Goal: Task Accomplishment & Management: Manage account settings

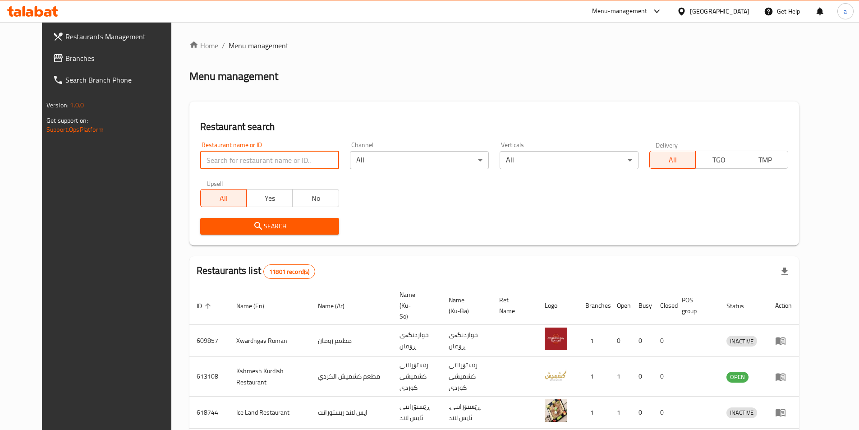
click at [274, 157] on input "search" at bounding box center [269, 160] width 139 height 18
paste input "780175"
type input "780175"
click at [65, 54] on span "Branches" at bounding box center [121, 58] width 113 height 11
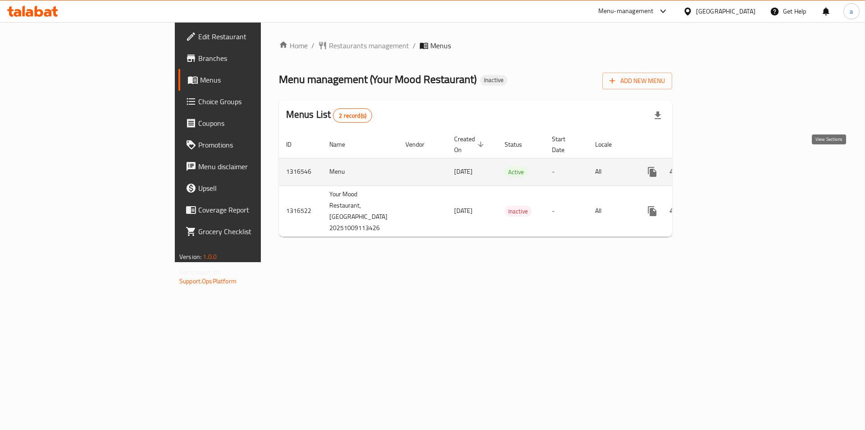
click at [723, 166] on icon "enhanced table" at bounding box center [717, 171] width 11 height 11
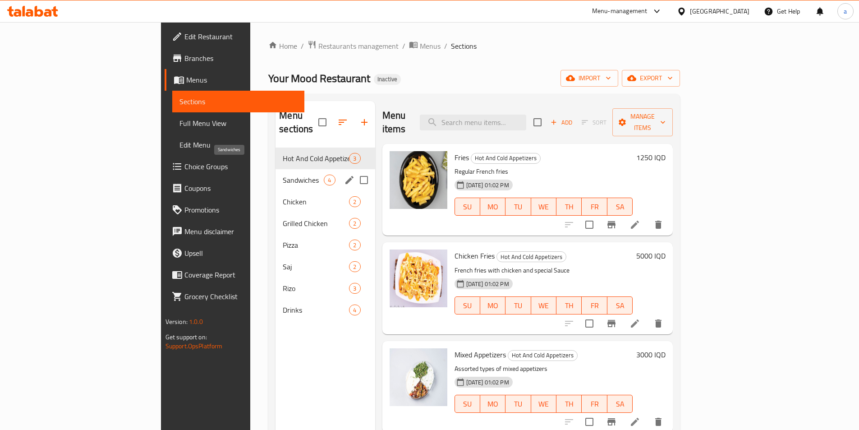
click at [283, 174] on span "Sandwiches" at bounding box center [303, 179] width 41 height 11
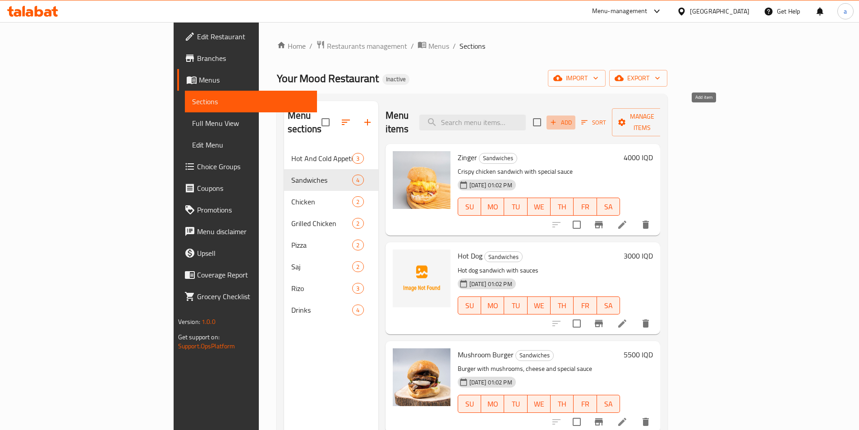
click at [573, 117] on span "Add" at bounding box center [561, 122] width 24 height 10
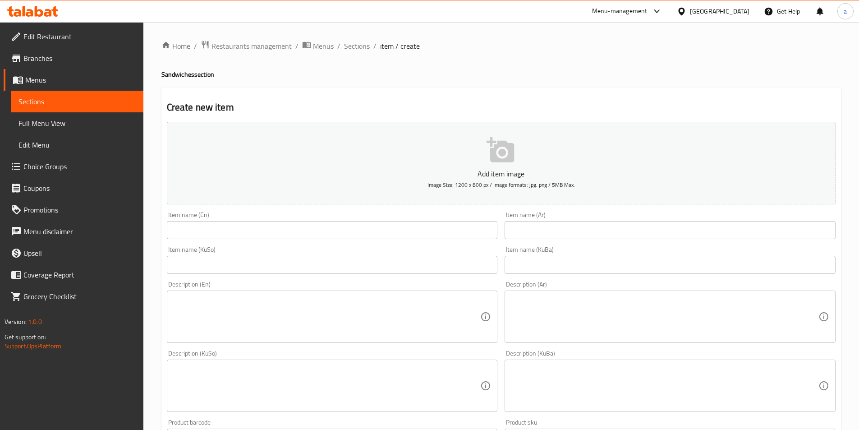
click at [387, 241] on div "Item name (En) Item name (En)" at bounding box center [332, 225] width 338 height 35
click at [383, 226] on input "text" at bounding box center [332, 230] width 331 height 18
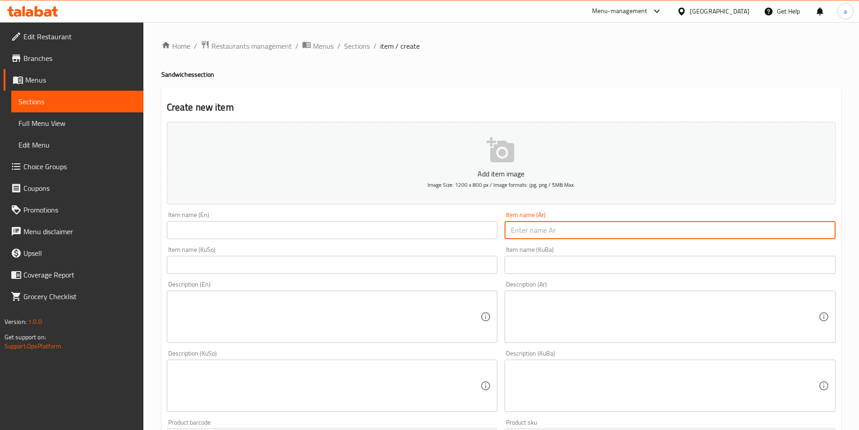
click at [581, 225] on input "text" at bounding box center [669, 230] width 331 height 18
paste input "بركر دبل على مزاجك"
drag, startPoint x: 559, startPoint y: 229, endPoint x: 564, endPoint y: 231, distance: 5.4
click at [564, 231] on input "بركر دبل على مزاجك" at bounding box center [669, 230] width 331 height 18
click at [562, 230] on input "بركر دبل على مزاجك" at bounding box center [669, 230] width 331 height 18
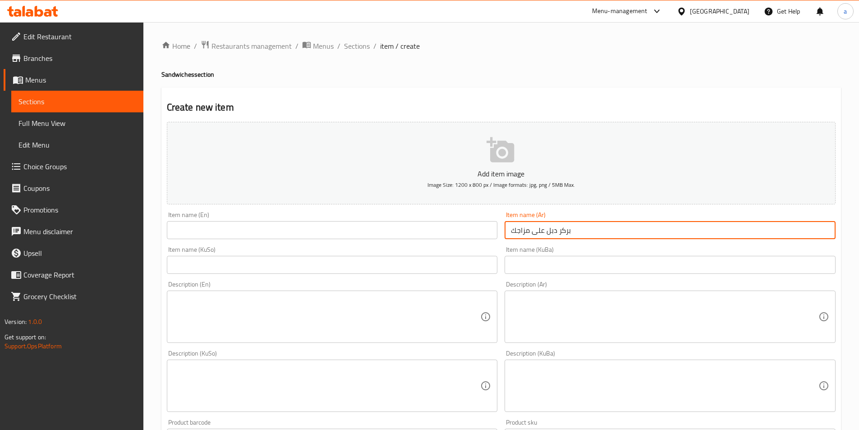
click at [565, 231] on input "بركر دبل على مزاجك" at bounding box center [669, 230] width 331 height 18
click at [562, 230] on input "بركر دبل على مزاجك" at bounding box center [669, 230] width 331 height 18
type input "برجر دبل على مزاجك"
click at [544, 264] on input "text" at bounding box center [669, 265] width 331 height 18
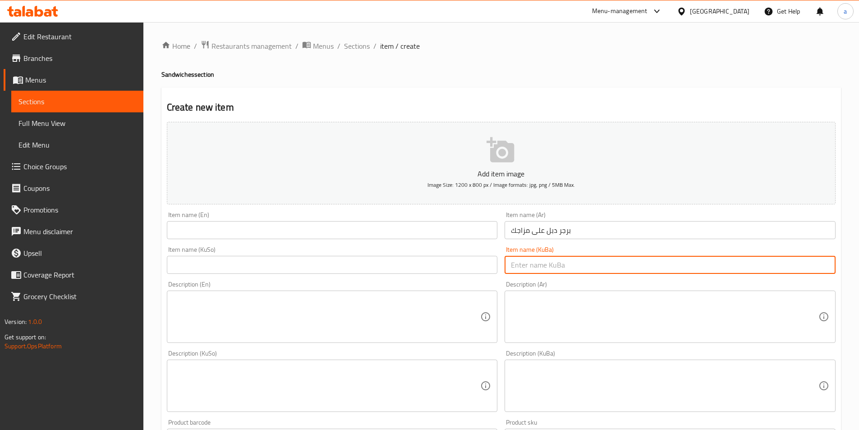
paste input "بەرگری دەبڵ"
type input "بەرگری دەبڵ"
click at [389, 224] on input "text" at bounding box center [332, 230] width 331 height 18
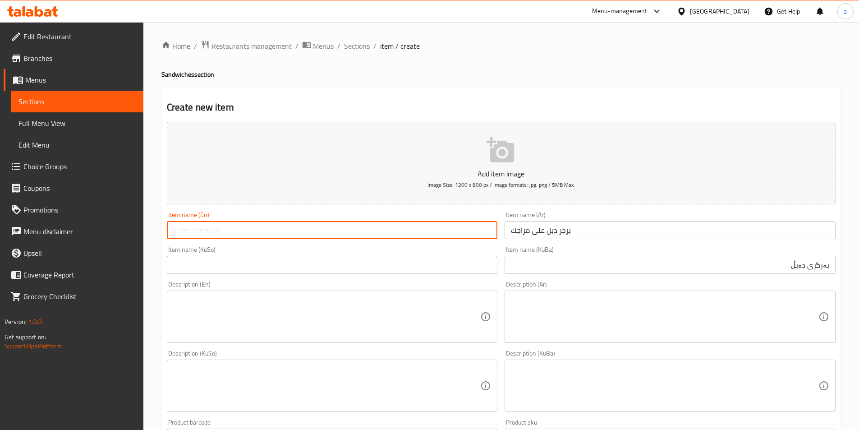
paste input "Double Chicken Burger"
click at [215, 230] on input "Double Chicken Burger" at bounding box center [332, 230] width 331 height 18
click at [232, 228] on input "Double Burger" at bounding box center [332, 230] width 331 height 18
type input "Double Burger"
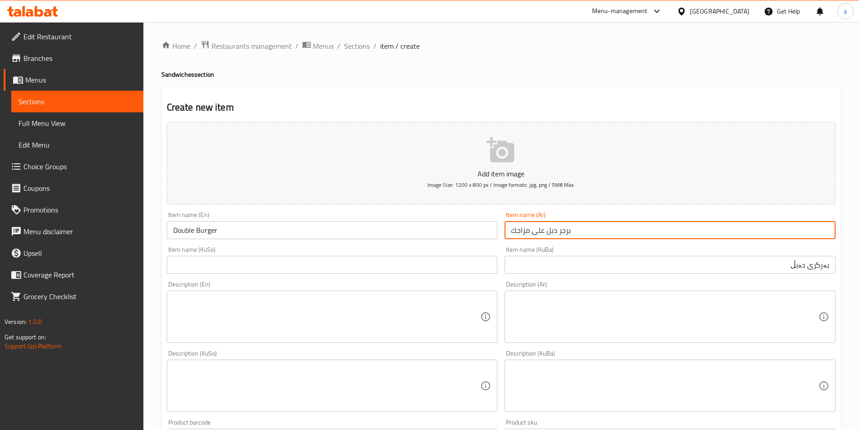
drag, startPoint x: 594, startPoint y: 226, endPoint x: 444, endPoint y: 240, distance: 151.2
click at [444, 240] on div "Add item image Image Size: 1200 x 800 px / Image formats: jpg, png / 5MB Max. I…" at bounding box center [501, 364] width 676 height 492
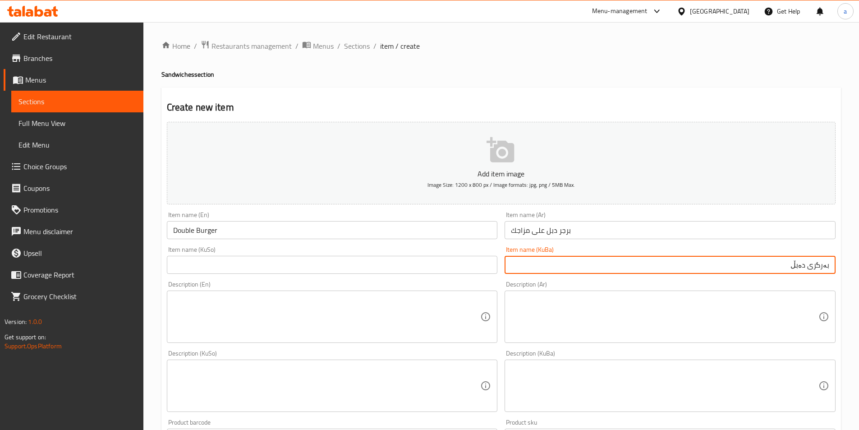
click at [578, 262] on input "بەرگری دەبڵ" at bounding box center [669, 265] width 331 height 18
paste input "عەڵا مزاجەك"
type input "بەرگری دەبڵ عەڵا مزاجەك"
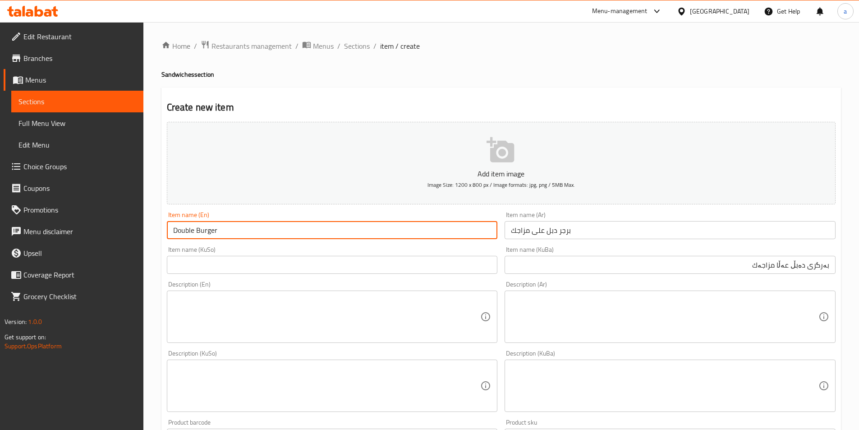
click at [316, 227] on input "Double Burger" at bounding box center [332, 230] width 331 height 18
paste input "Ala Mazajk"
click at [240, 228] on input "Double Burger Ala Mazajk" at bounding box center [332, 230] width 331 height 18
paste input "text"
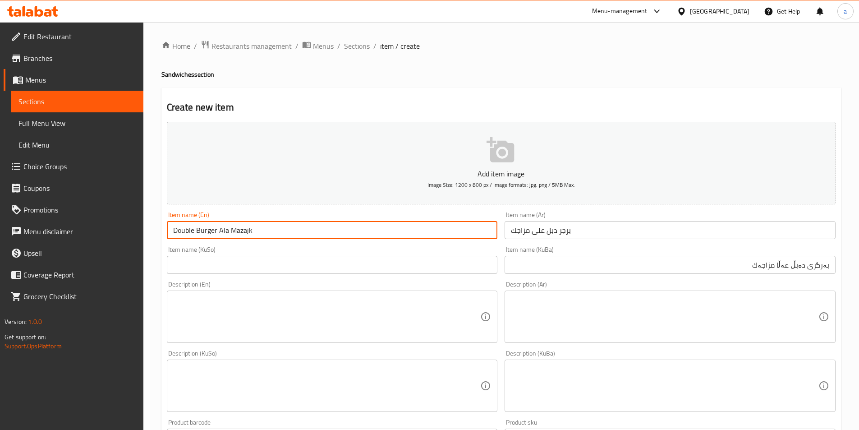
type input "Double Burger Ala Mazajk"
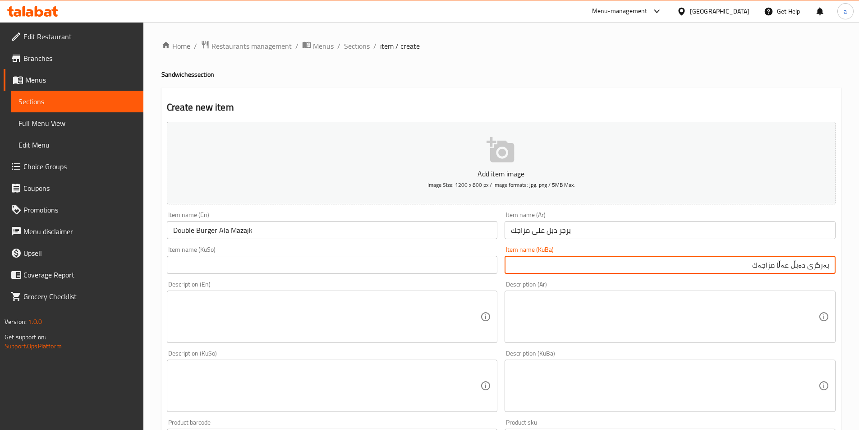
drag, startPoint x: 545, startPoint y: 264, endPoint x: 865, endPoint y: 316, distance: 324.2
click at [859, 316] on html "​ Menu-management Iraq Get Help a Edit Restaurant Branches Menus Sections Full …" at bounding box center [429, 215] width 859 height 430
click at [348, 265] on input "text" at bounding box center [332, 265] width 331 height 18
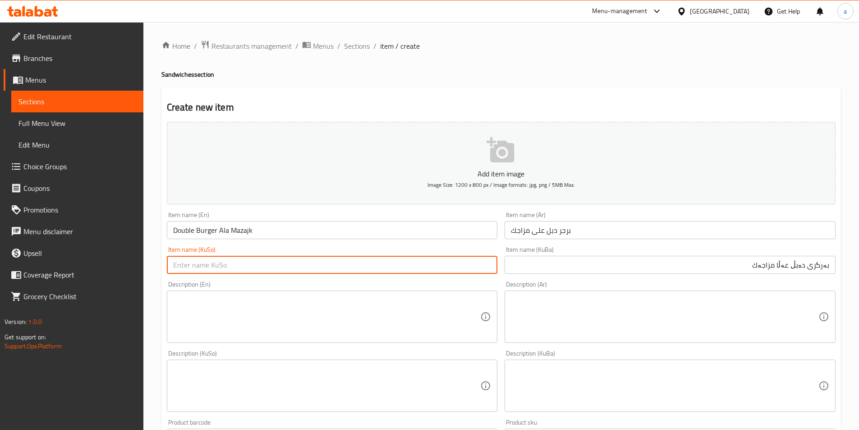
paste input "بەرگری دەبڵ عەڵا مزاجەك"
type input "بەرگری دەبڵ عەڵا مزاجەك"
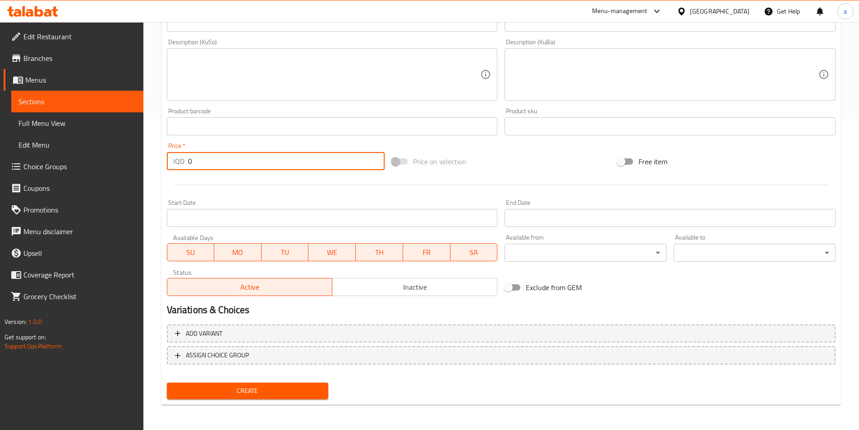
drag, startPoint x: 232, startPoint y: 167, endPoint x: 179, endPoint y: 159, distance: 53.3
click at [179, 159] on div "IQD 0 Price *" at bounding box center [276, 161] width 218 height 18
paste input "800"
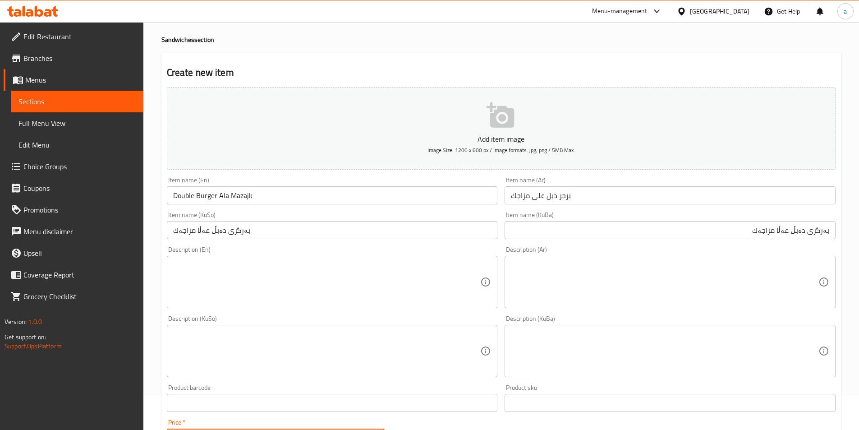
scroll to position [0, 0]
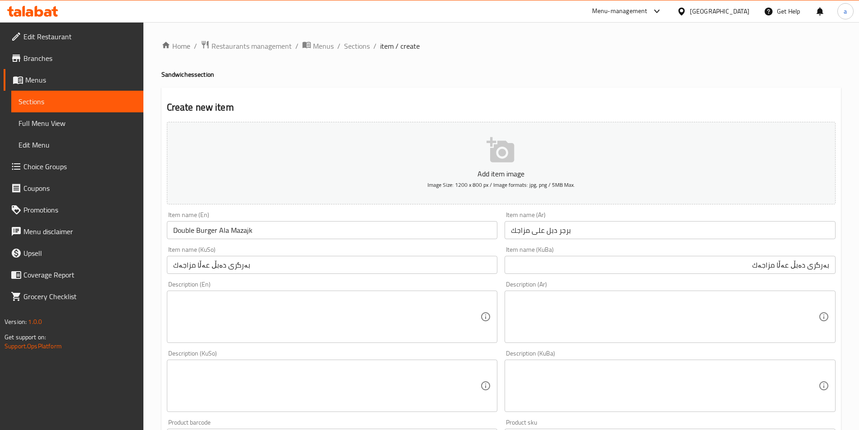
type input "8000"
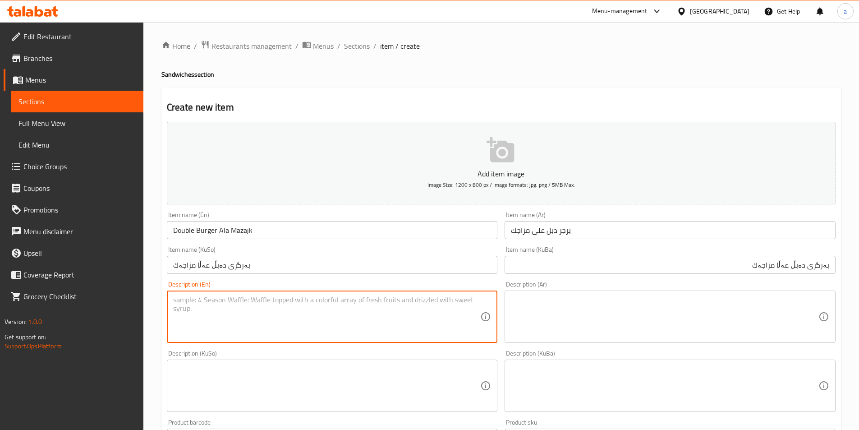
click at [356, 300] on textarea at bounding box center [326, 316] width 307 height 43
click at [576, 307] on textarea at bounding box center [664, 316] width 307 height 43
paste textarea "بەرگری دەبڵ گۆشت"
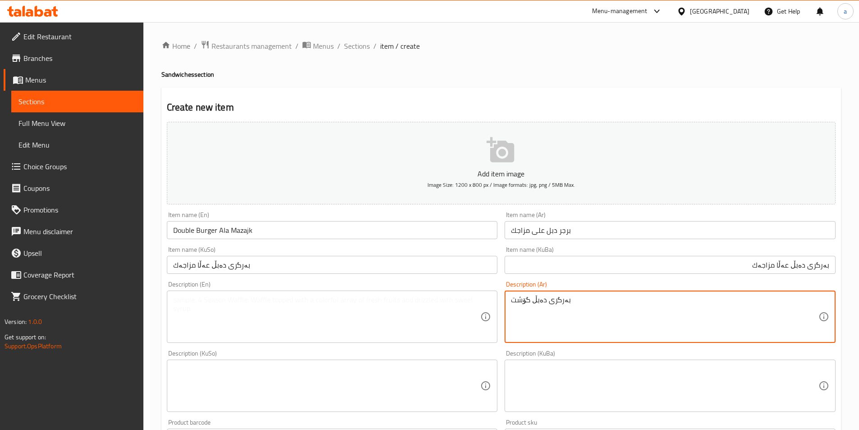
type textarea "بەرگری دەبڵ گۆشت"
drag, startPoint x: 569, startPoint y: 318, endPoint x: 504, endPoint y: 313, distance: 65.1
click at [504, 313] on div "Description (Ar) بەرگری دەبڵ گۆشت Description (Ar)" at bounding box center [670, 311] width 338 height 69
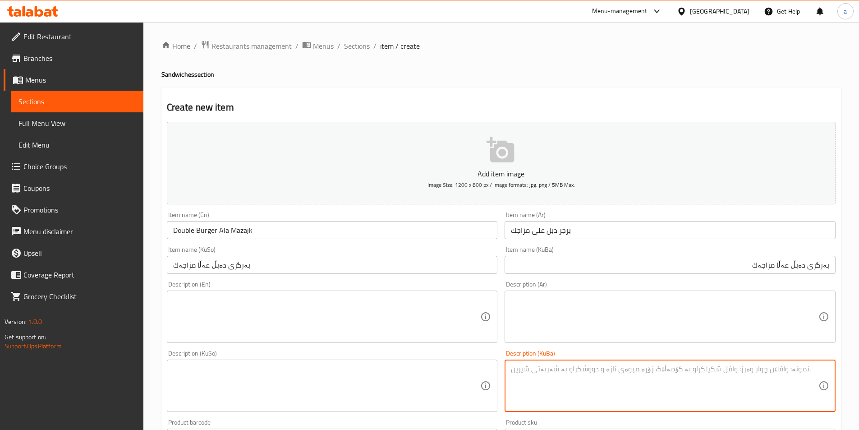
click at [548, 375] on textarea at bounding box center [664, 385] width 307 height 43
paste textarea "بەرگری دەبڵ گۆشت"
type textarea "بەرگری دەبڵ گۆشت"
click at [384, 307] on textarea at bounding box center [326, 316] width 307 height 43
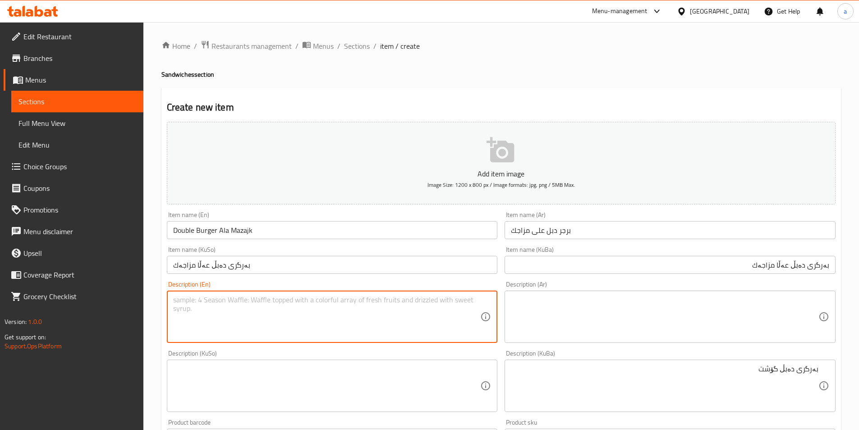
paste textarea "Double Cheese Meat Burger"
click at [203, 297] on textarea "Double Cheese Meat Burger" at bounding box center [326, 316] width 307 height 43
type textarea "Double Meat Burger"
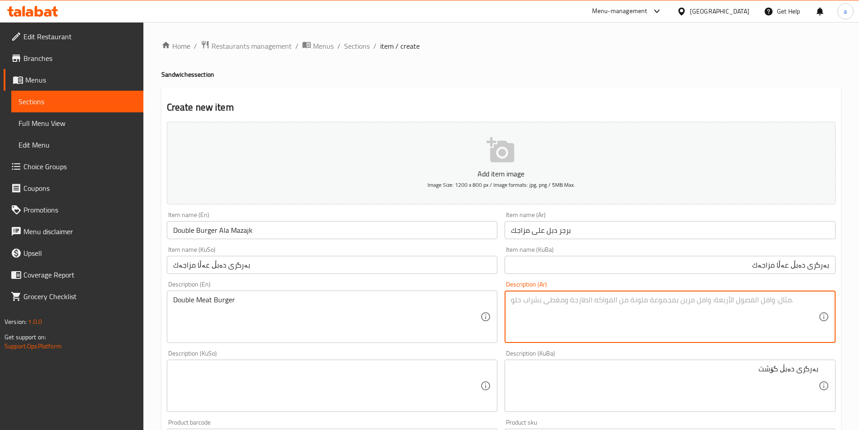
click at [609, 311] on textarea at bounding box center [664, 316] width 307 height 43
type textarea "برجر دبل لحم"
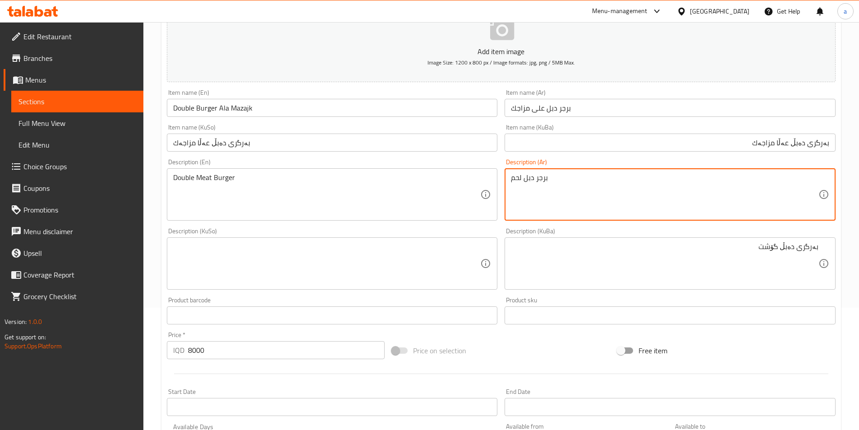
scroll to position [135, 0]
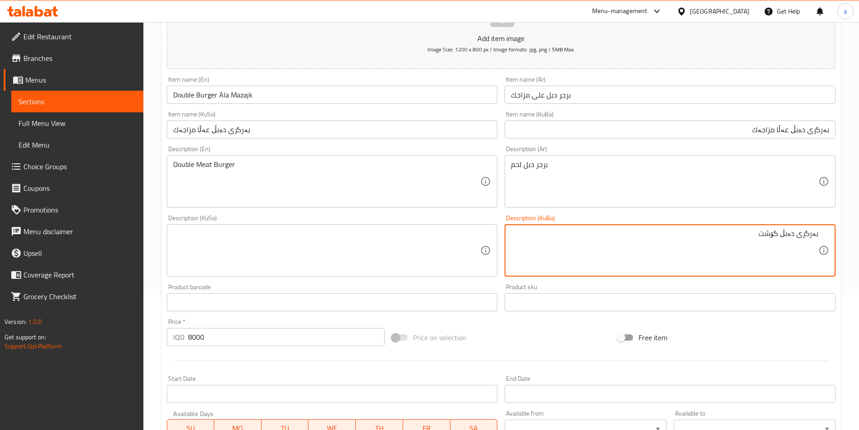
drag, startPoint x: 572, startPoint y: 263, endPoint x: 865, endPoint y: 243, distance: 294.1
click at [393, 233] on textarea at bounding box center [326, 250] width 307 height 43
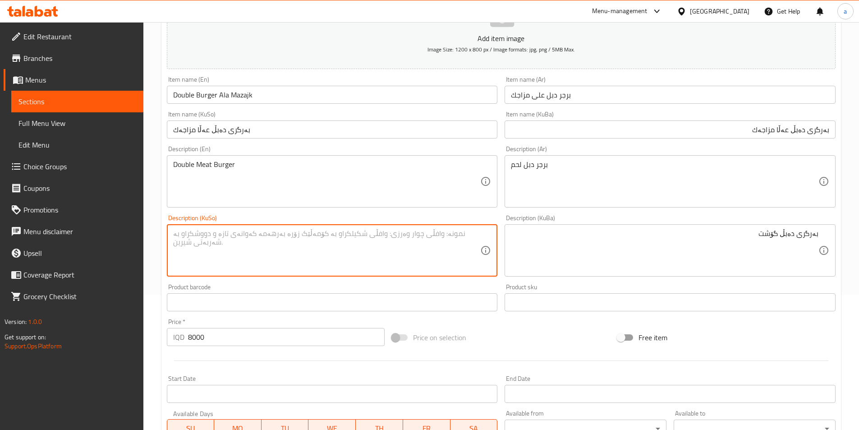
paste textarea "بەرگری دەبڵ گۆشت"
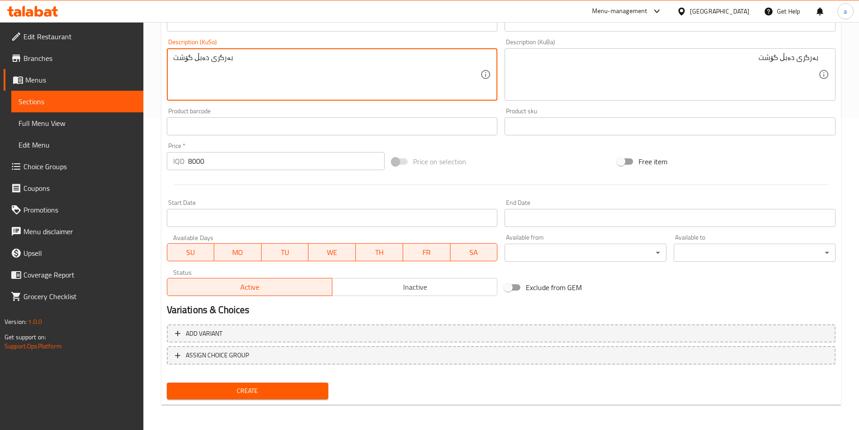
scroll to position [0, 0]
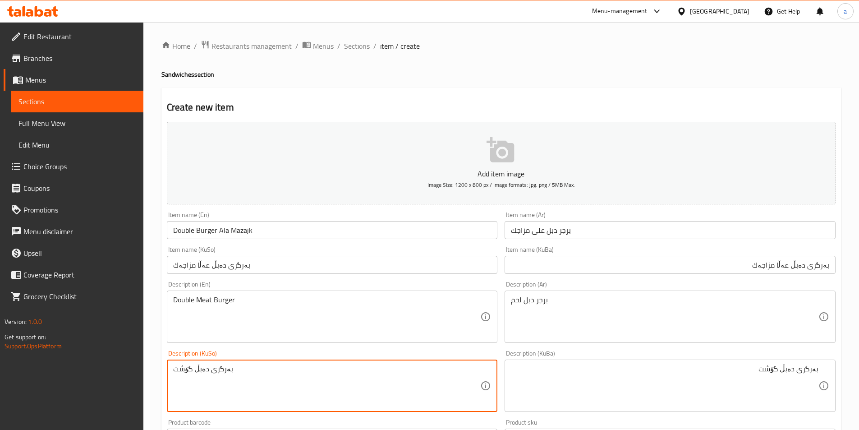
type textarea "بەرگری دەبڵ گۆشت"
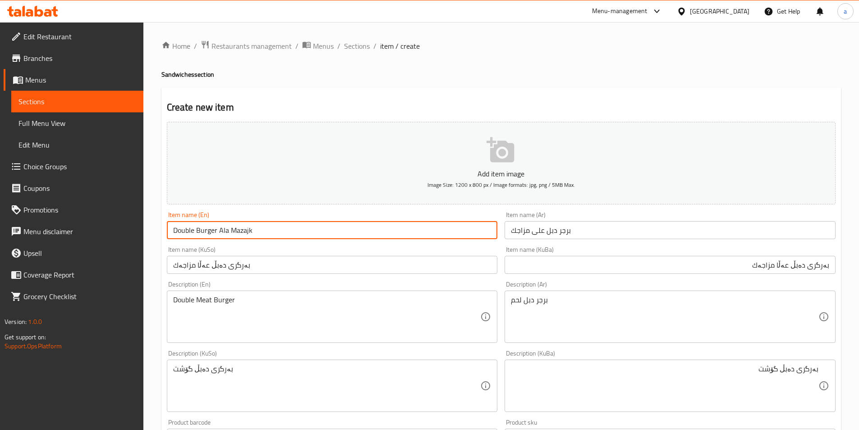
drag, startPoint x: 289, startPoint y: 225, endPoint x: 117, endPoint y: 244, distance: 173.2
click at [117, 244] on div "Edit Restaurant Branches Menus Sections Full Menu View Edit Menu Choice Groups …" at bounding box center [429, 381] width 859 height 718
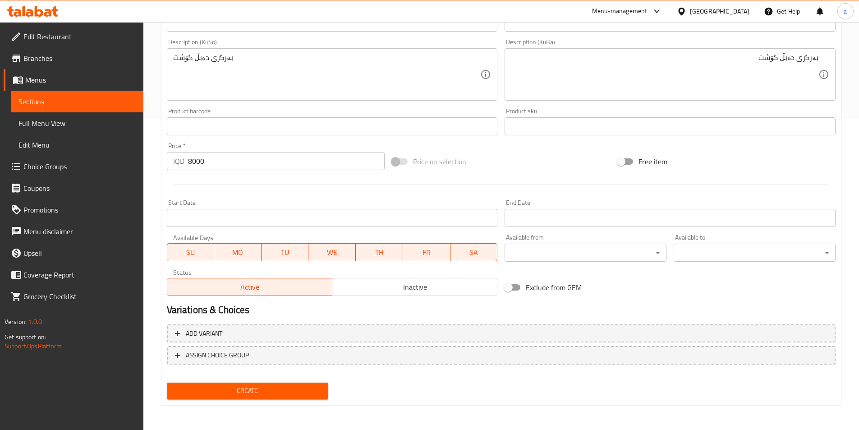
click at [271, 388] on span "Create" at bounding box center [247, 390] width 147 height 11
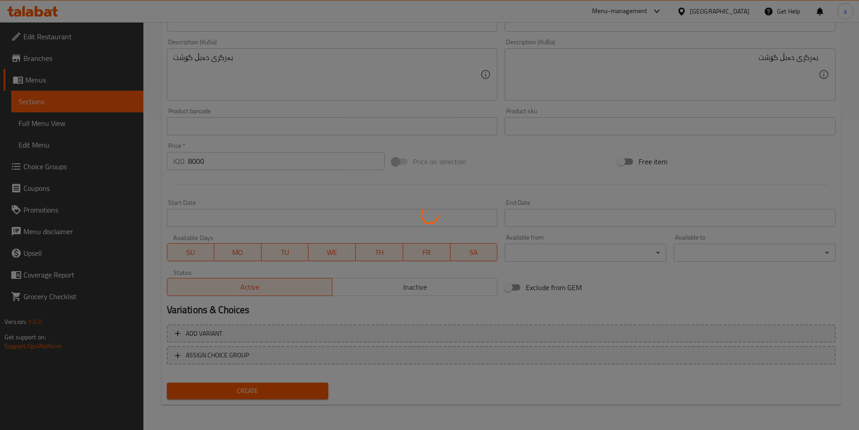
type input "0"
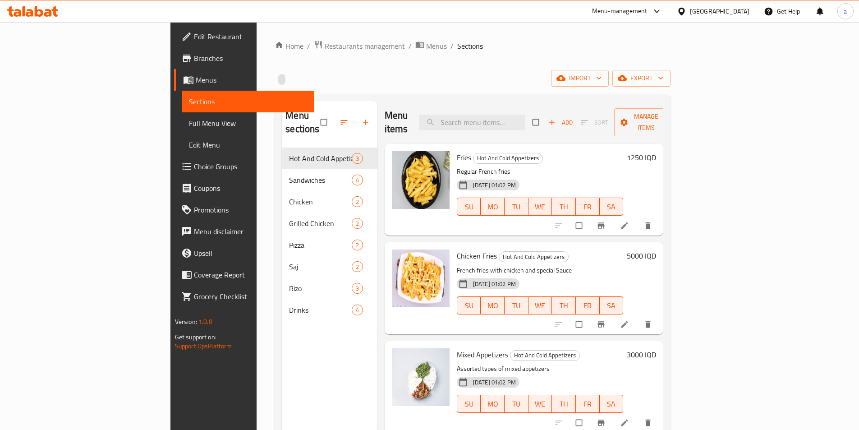
click at [189, 123] on span "Full Menu View" at bounding box center [248, 123] width 118 height 11
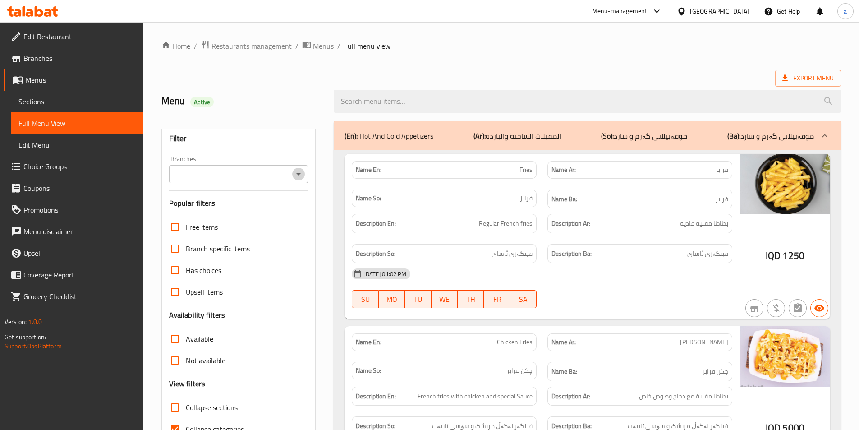
click at [293, 176] on icon "Open" at bounding box center [298, 174] width 11 height 11
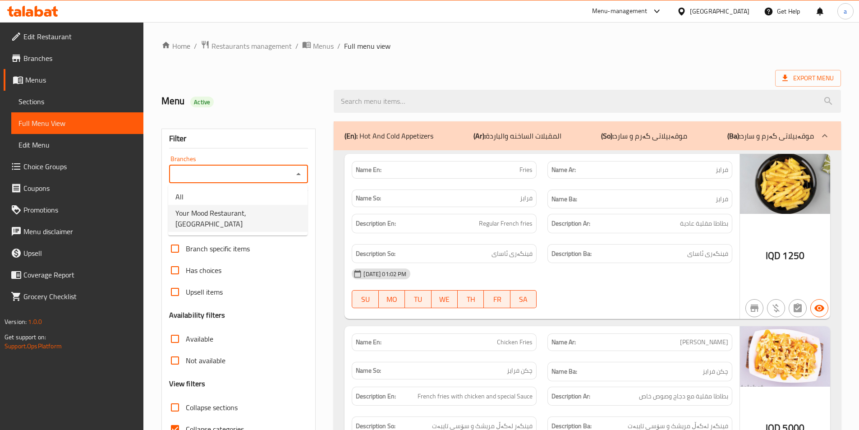
click at [261, 216] on span "Your Mood Restaurant, Karada Dakhel" at bounding box center [237, 218] width 125 height 22
type input "Your Mood Restaurant, Karada Dakhel"
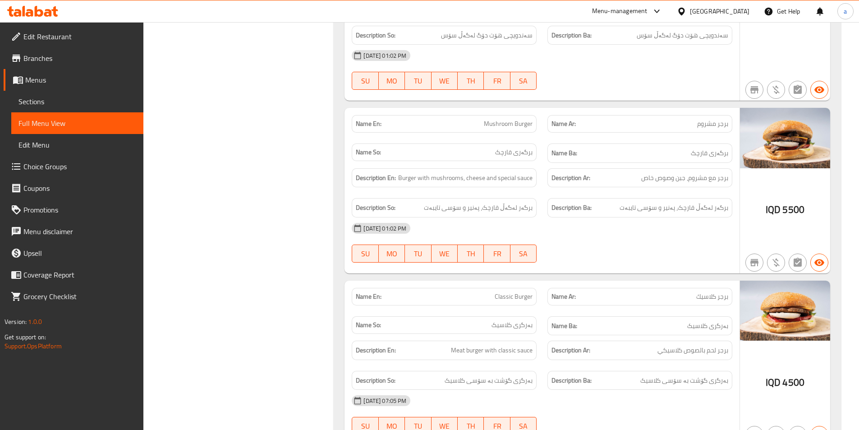
scroll to position [3528, 0]
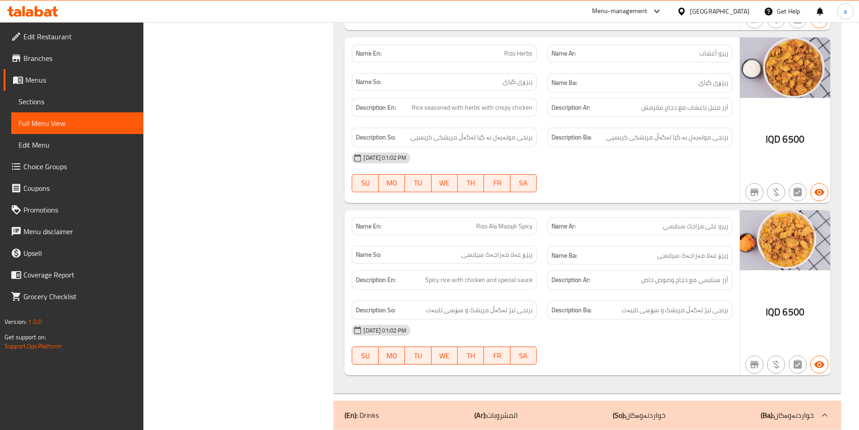
click at [505, 221] on span "Rizo Ala Mazajk Spicy" at bounding box center [504, 225] width 56 height 9
copy span "Mazajk"
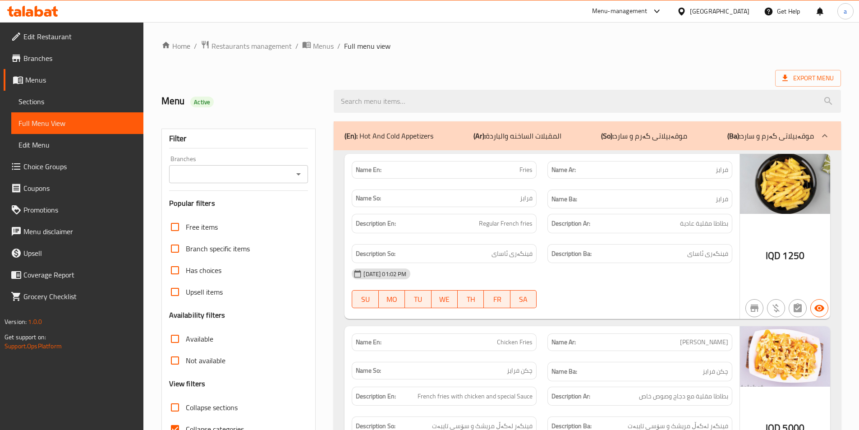
click at [291, 163] on div "Branches Branches" at bounding box center [238, 168] width 139 height 27
click at [294, 169] on icon "Open" at bounding box center [298, 174] width 11 height 11
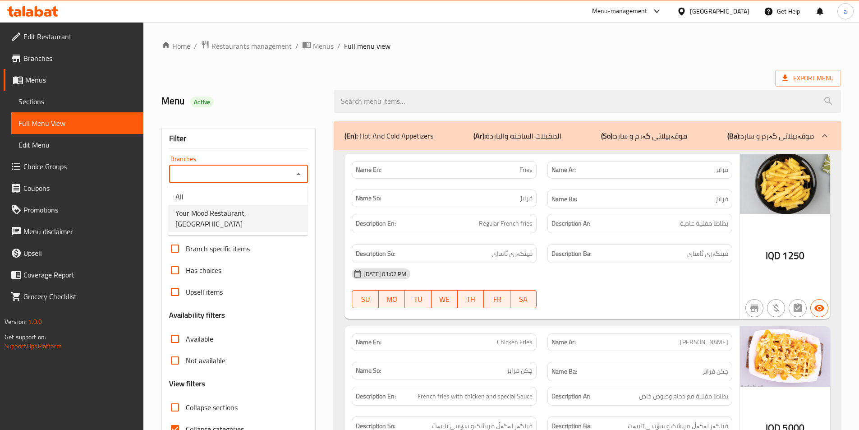
click at [285, 216] on span "Your Mood Restaurant, Karada Dakhel" at bounding box center [237, 218] width 125 height 22
type input "Your Mood Restaurant, Karada Dakhel"
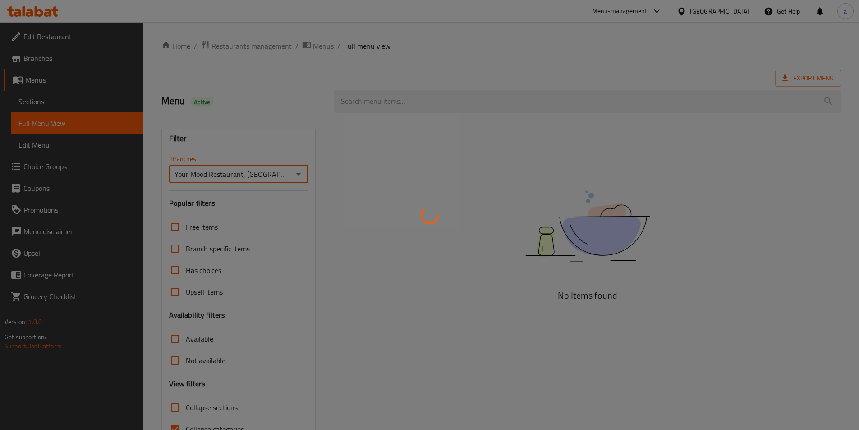
click at [389, 89] on div at bounding box center [429, 215] width 859 height 430
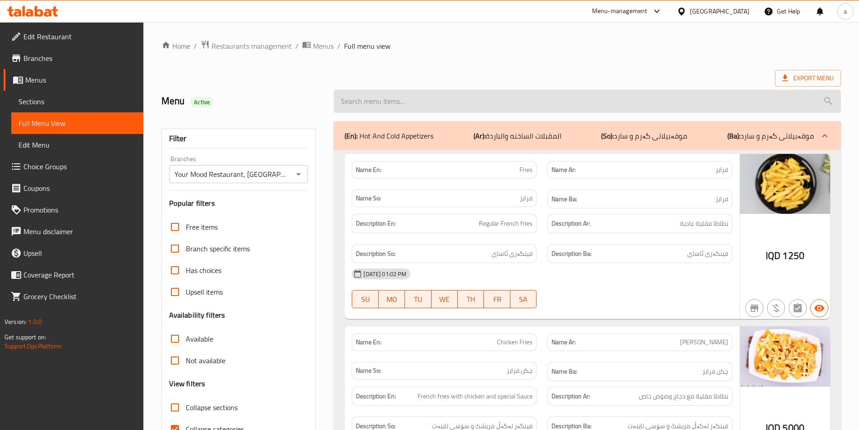
click at [412, 100] on input "search" at bounding box center [587, 101] width 507 height 23
paste input "Double Burger Ala Mazajk"
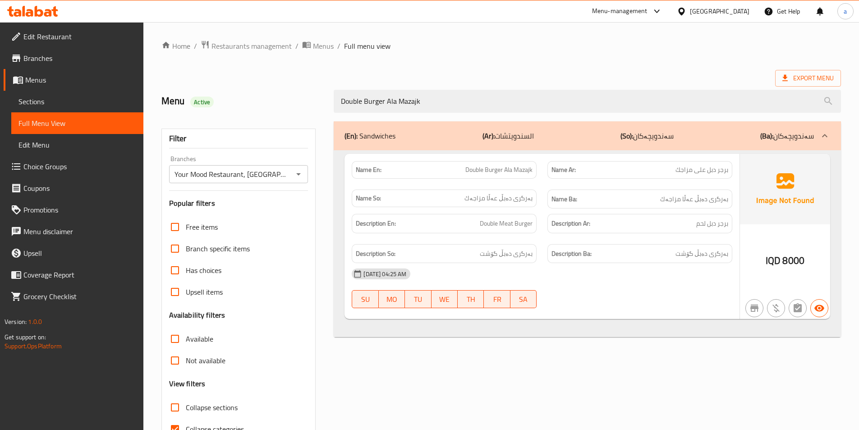
type input "Double Burger Ala Mazajk"
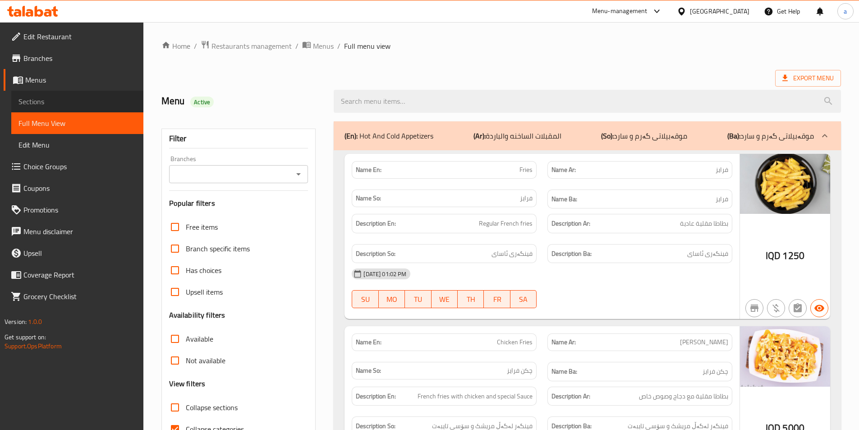
click at [35, 104] on span "Sections" at bounding box center [77, 101] width 118 height 11
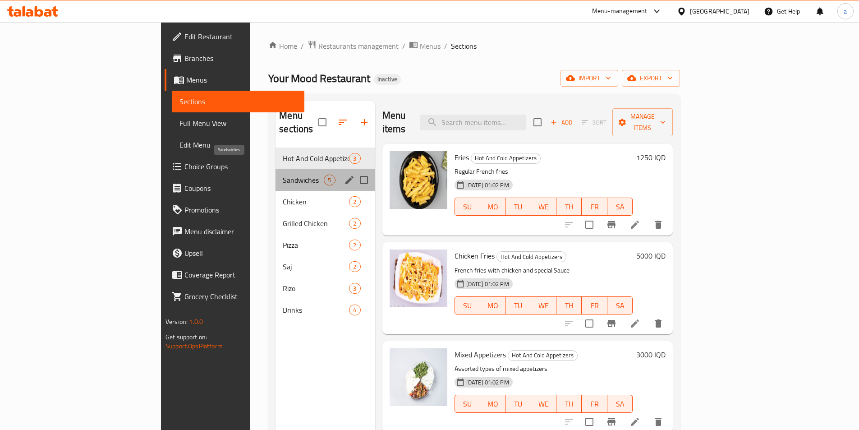
click at [283, 174] on span "Sandwiches" at bounding box center [303, 179] width 41 height 11
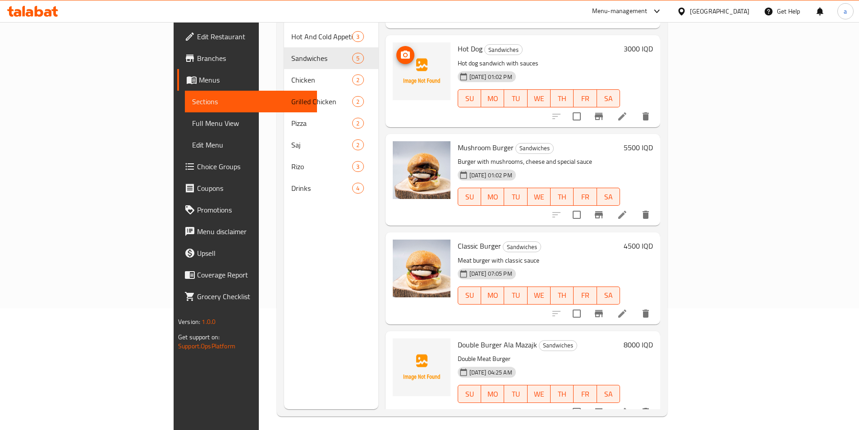
scroll to position [126, 0]
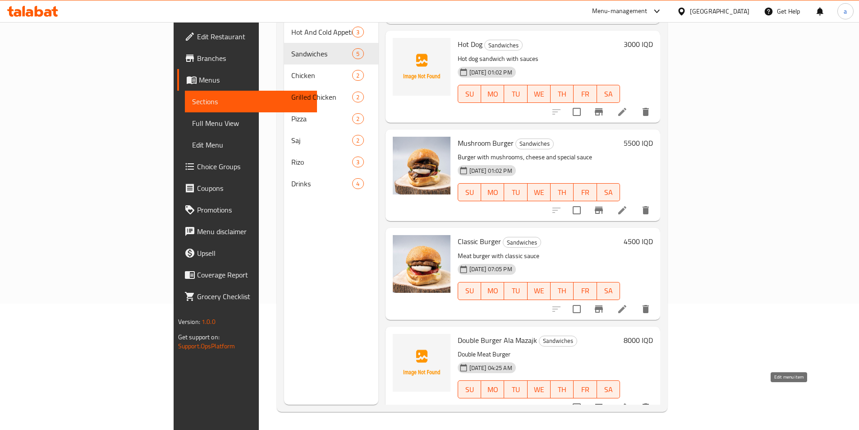
click at [626, 403] on icon at bounding box center [622, 407] width 8 height 8
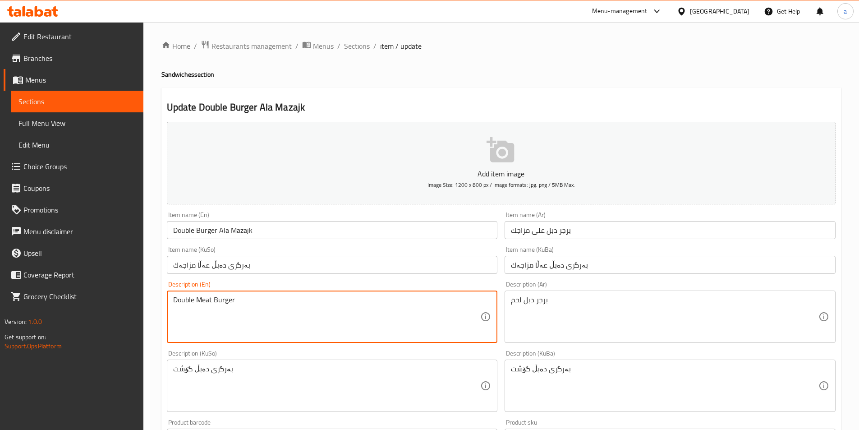
click at [197, 297] on textarea "Double Meat Burger" at bounding box center [326, 316] width 307 height 43
drag, startPoint x: 251, startPoint y: 300, endPoint x: 79, endPoint y: 300, distance: 171.7
click at [77, 302] on div "Edit Restaurant Branches Menus Sections Full Menu View Edit Menu Choice Groups …" at bounding box center [429, 381] width 859 height 718
paste textarea "meat b"
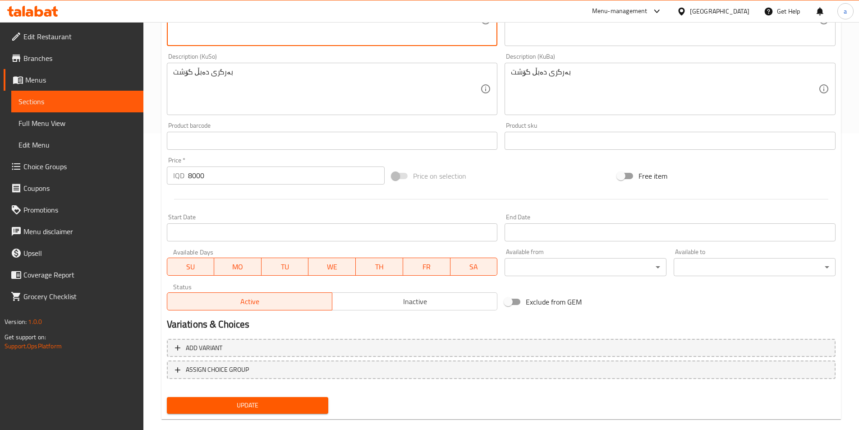
scroll to position [311, 0]
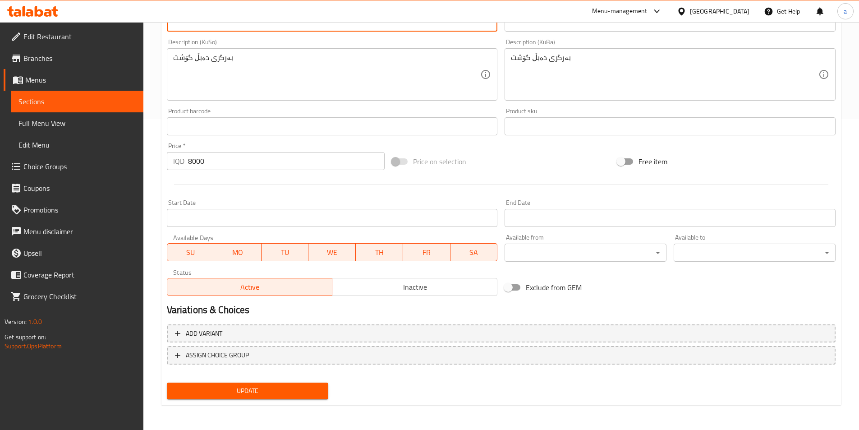
type textarea "Double meat burger"
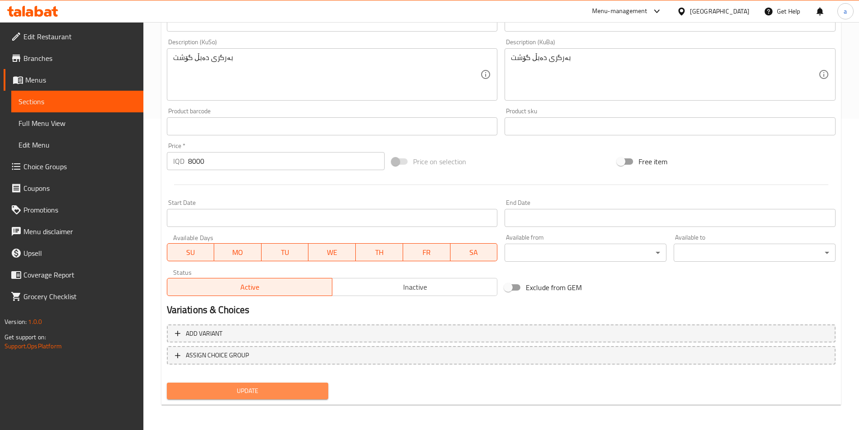
click at [251, 391] on span "Update" at bounding box center [247, 390] width 147 height 11
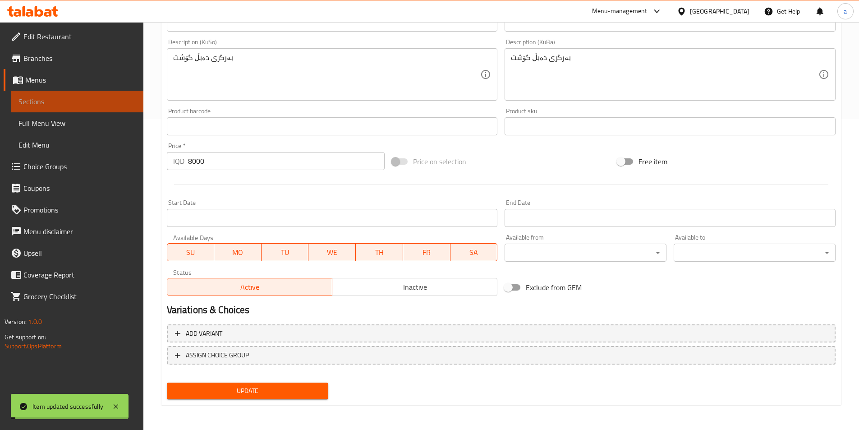
click at [58, 104] on span "Sections" at bounding box center [77, 101] width 118 height 11
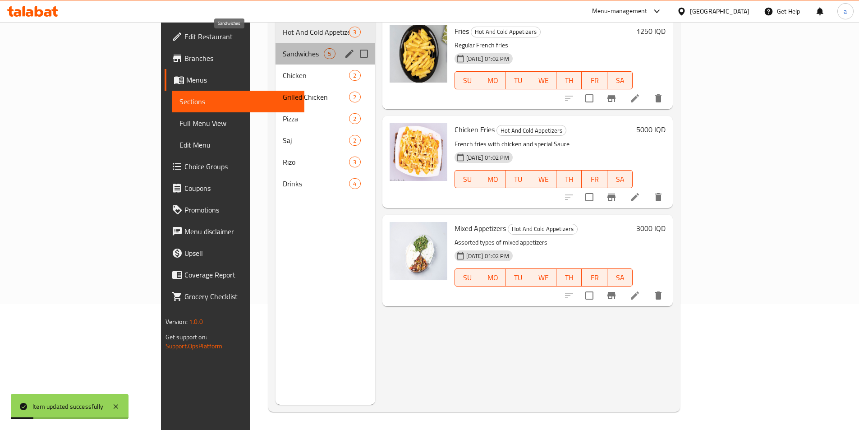
click at [283, 48] on span "Sandwiches" at bounding box center [303, 53] width 41 height 11
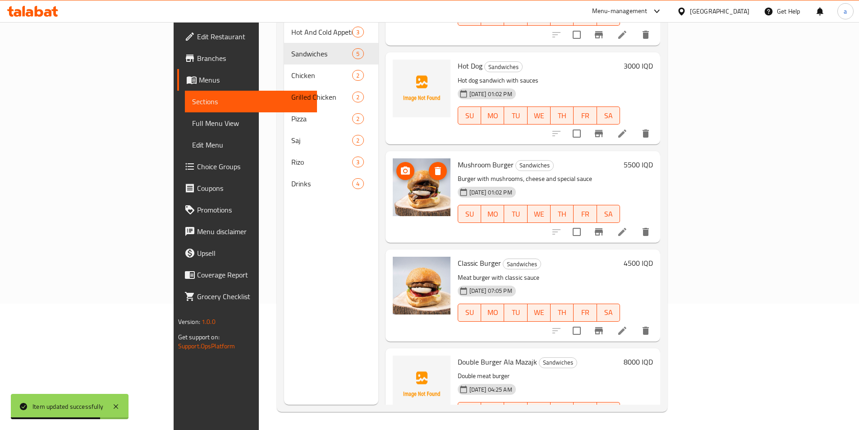
scroll to position [85, 0]
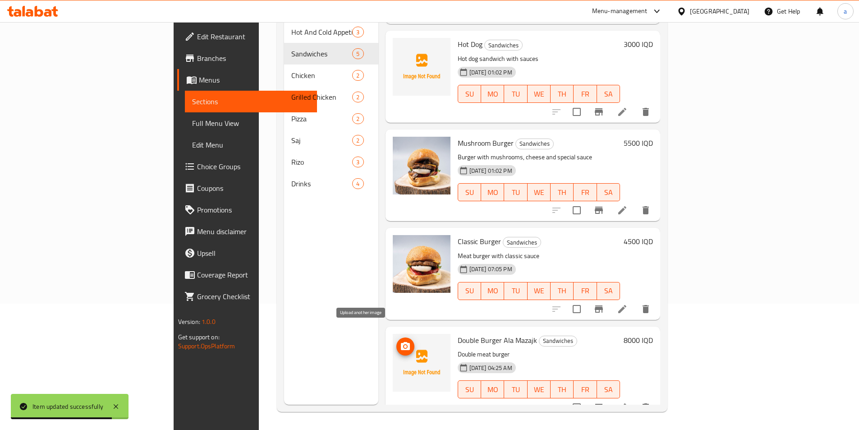
click at [396, 341] on span "upload picture" at bounding box center [405, 346] width 18 height 11
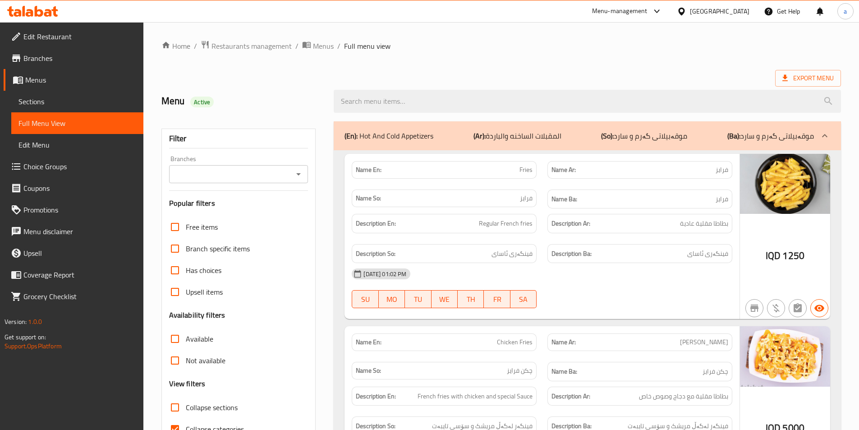
click at [301, 173] on icon "Open" at bounding box center [298, 174] width 11 height 11
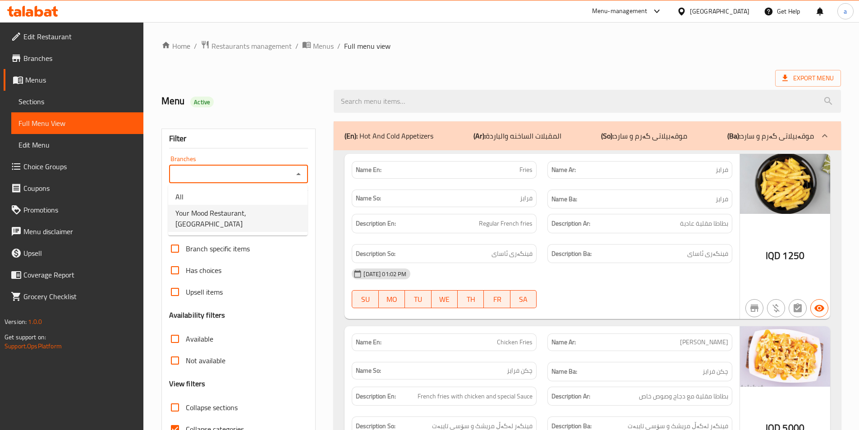
click at [270, 217] on span "Your Mood Restaurant, [GEOGRAPHIC_DATA]" at bounding box center [237, 218] width 125 height 22
type input "Your Mood Restaurant, [GEOGRAPHIC_DATA]"
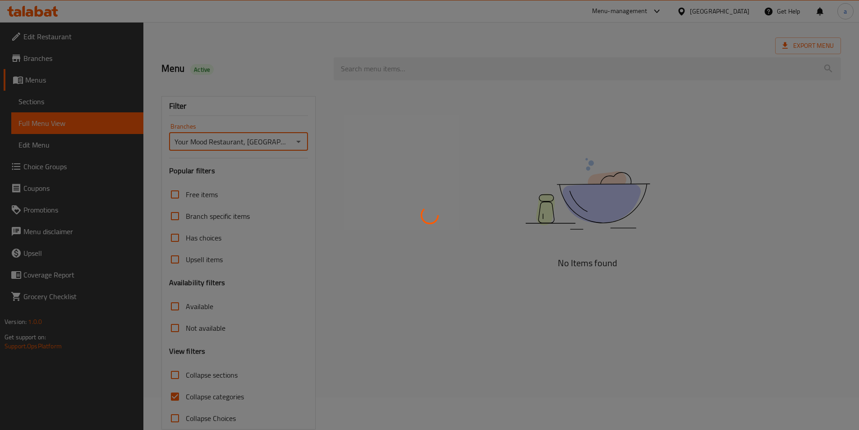
scroll to position [50, 0]
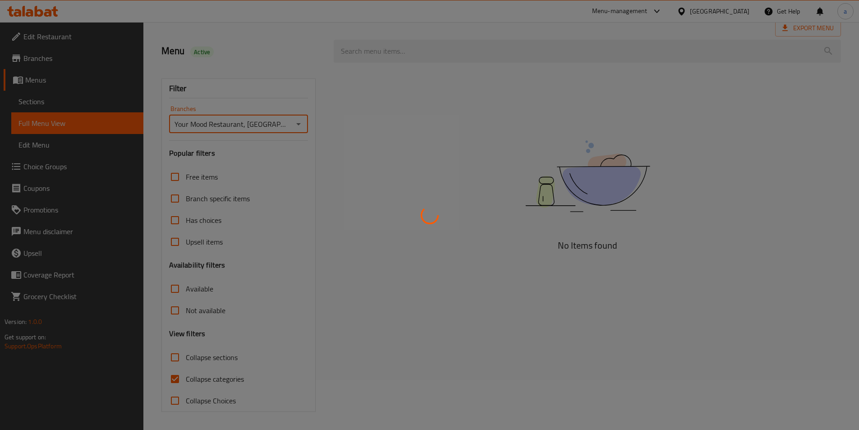
click at [208, 384] on div at bounding box center [429, 215] width 859 height 430
click at [174, 376] on div at bounding box center [429, 215] width 859 height 430
click at [210, 377] on div at bounding box center [429, 215] width 859 height 430
click at [181, 380] on div at bounding box center [429, 215] width 859 height 430
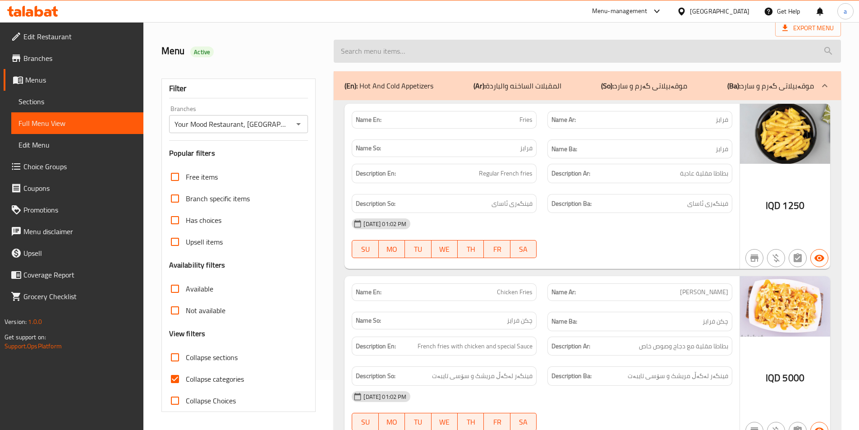
click at [430, 52] on input "search" at bounding box center [587, 51] width 507 height 23
paste input "Double Burger Ala Mazajk"
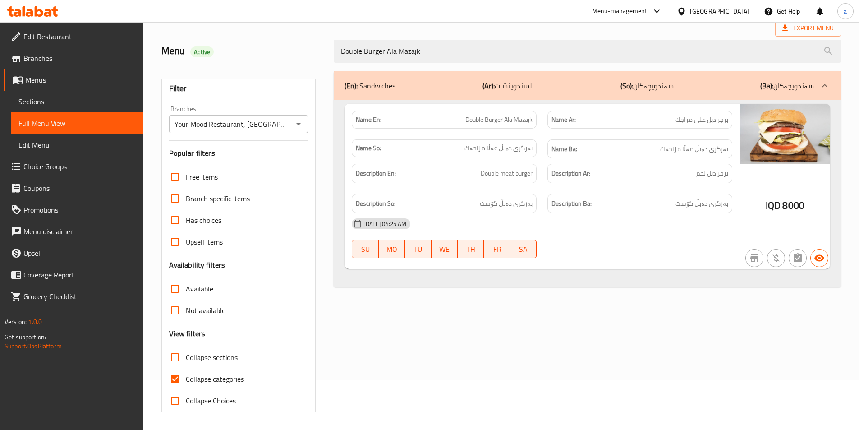
type input "Double Burger Ala Mazajk"
click at [476, 314] on div "(En): Sandwiches (Ar): السندويتشات (So): سەندویچەکان (Ba): سەندویچەکان Name En:…" at bounding box center [587, 241] width 518 height 351
